Goal: Task Accomplishment & Management: Manage account settings

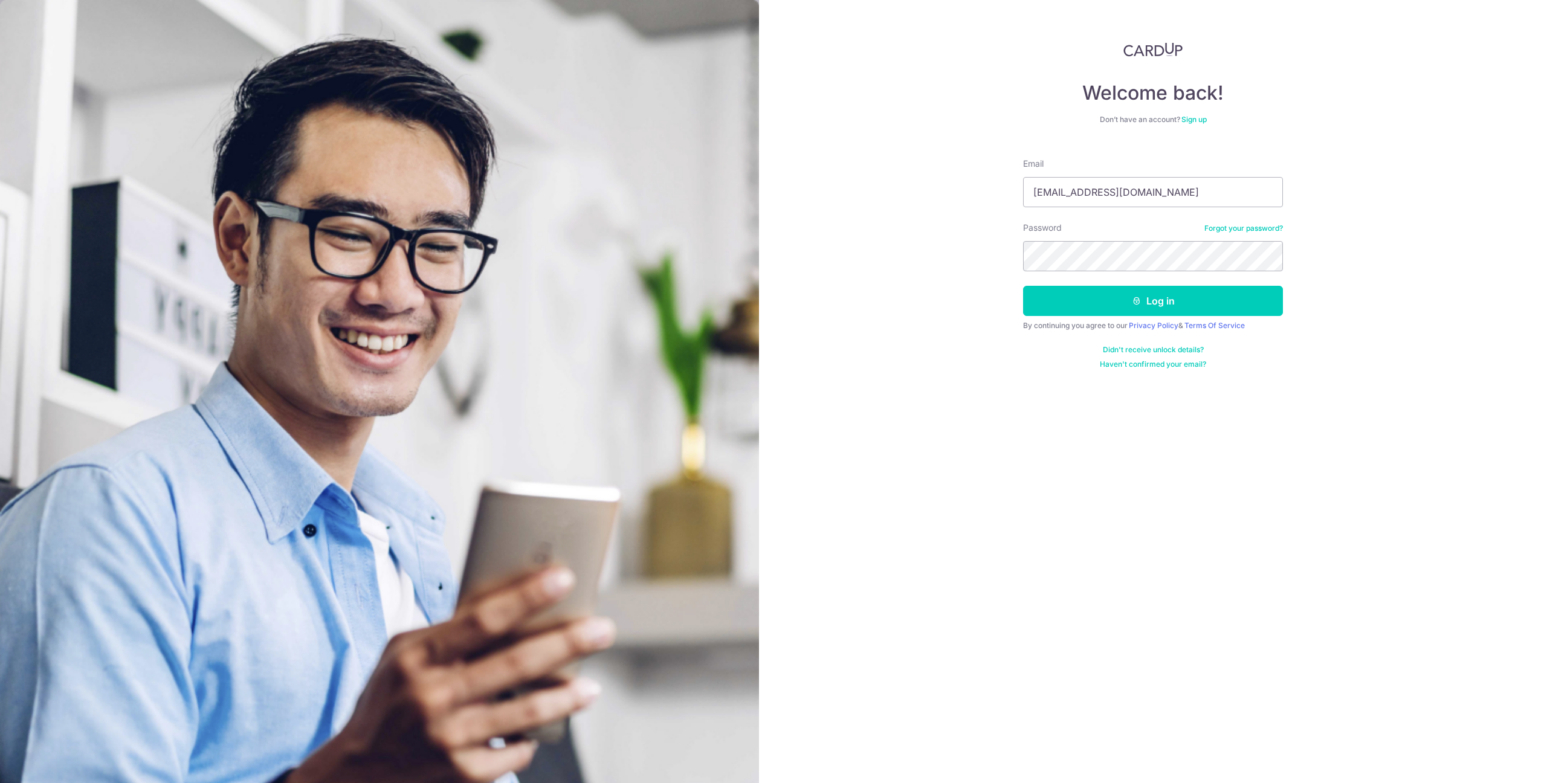
type input "mambo_k@hotmail.com"
click at [1154, 311] on button "Log in" at bounding box center [1153, 301] width 260 height 30
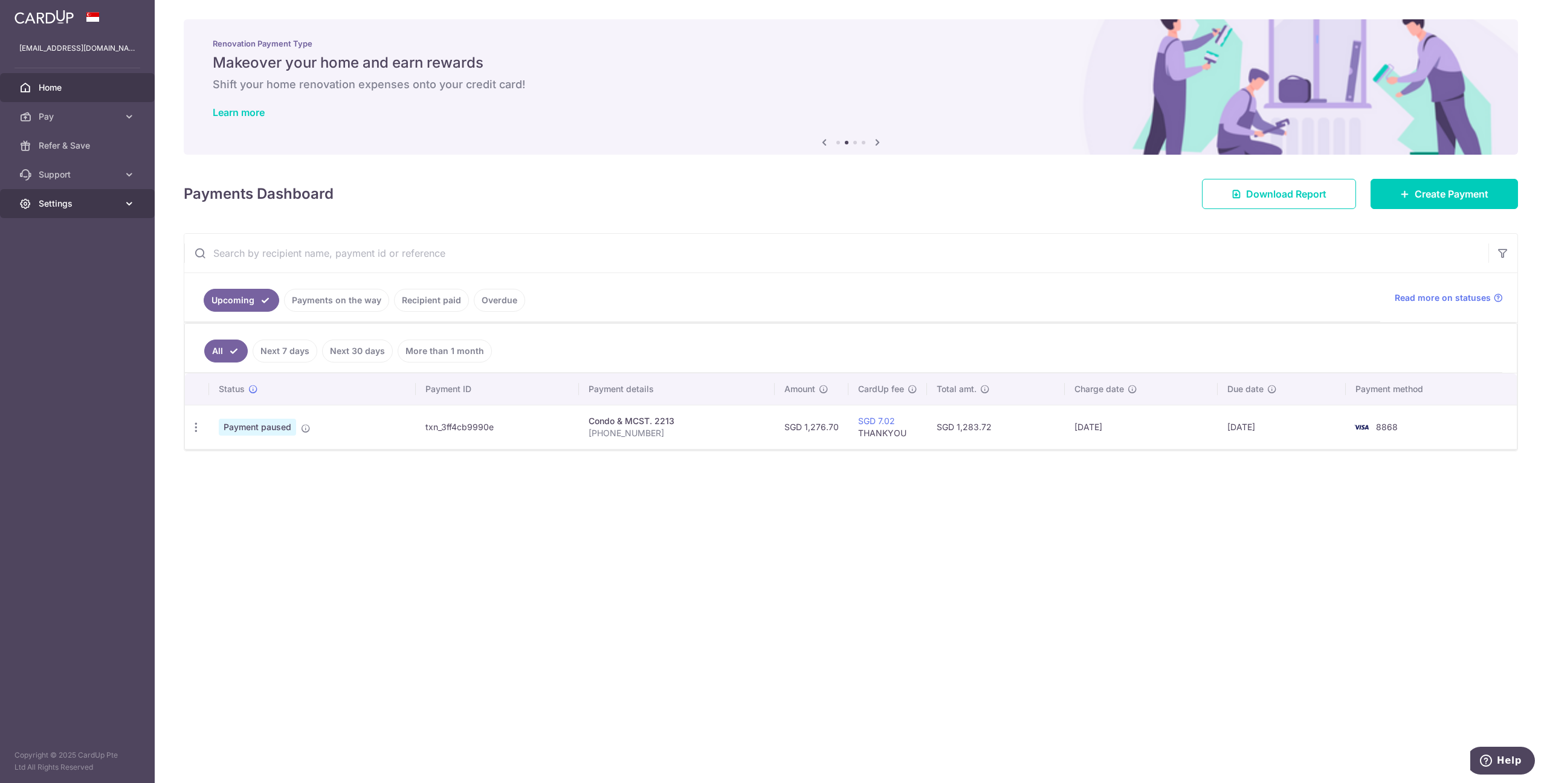
click at [73, 207] on span "Settings" at bounding box center [79, 204] width 80 height 12
click at [64, 263] on span "Logout" at bounding box center [79, 262] width 80 height 12
